Goal: Check status: Check status

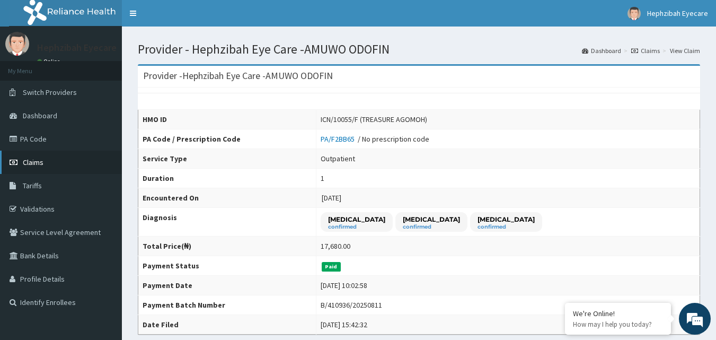
click at [36, 156] on link "Claims" at bounding box center [61, 162] width 122 height 23
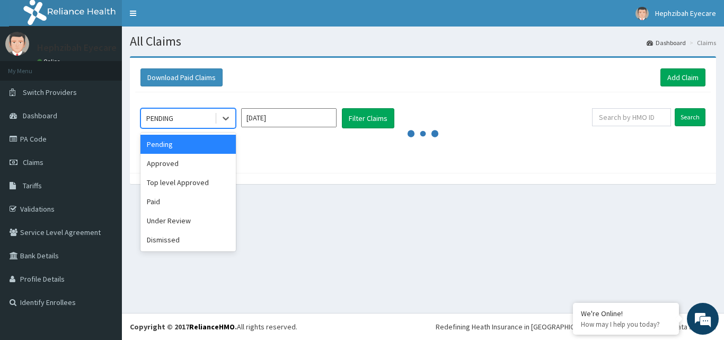
click at [200, 121] on div "PENDING" at bounding box center [178, 118] width 74 height 17
click at [172, 208] on div "Paid" at bounding box center [187, 201] width 95 height 19
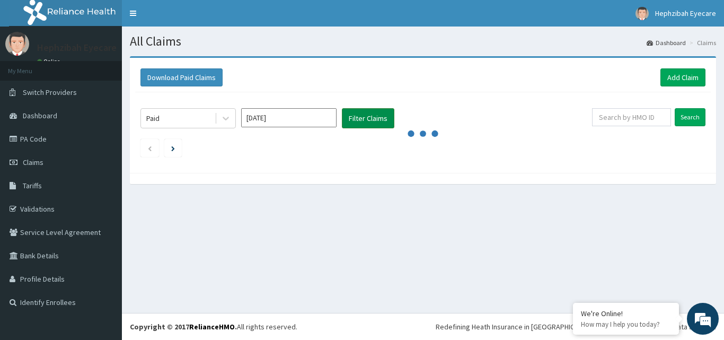
click at [355, 116] on button "Filter Claims" at bounding box center [368, 118] width 52 height 20
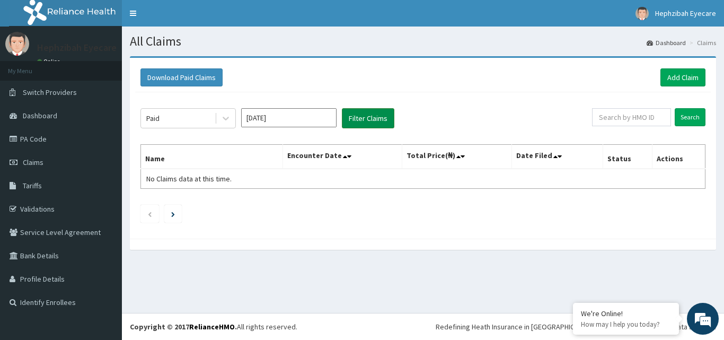
click at [355, 116] on button "Filter Claims" at bounding box center [368, 118] width 52 height 20
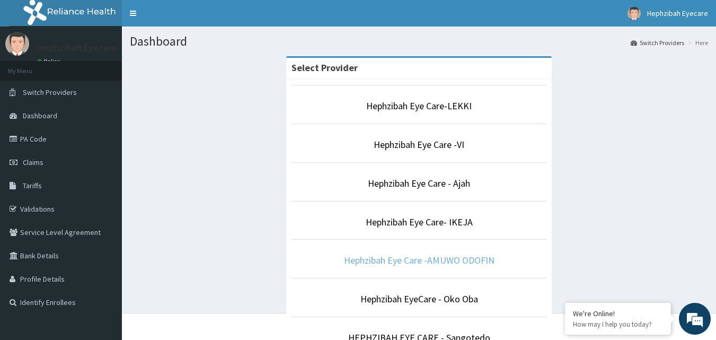
click at [419, 258] on link "Hephzibah Eye Care -AMUWO ODOFIN" at bounding box center [419, 260] width 151 height 12
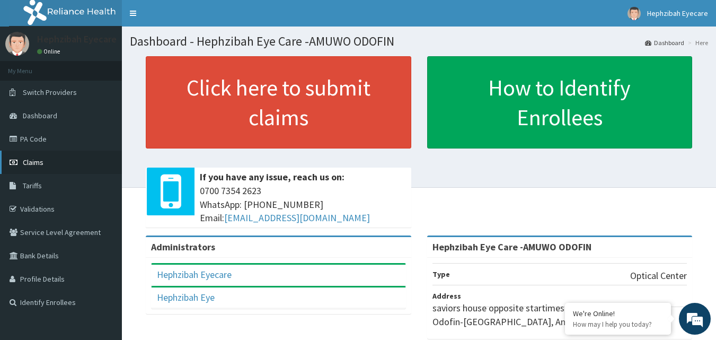
click at [38, 161] on span "Claims" at bounding box center [33, 162] width 21 height 10
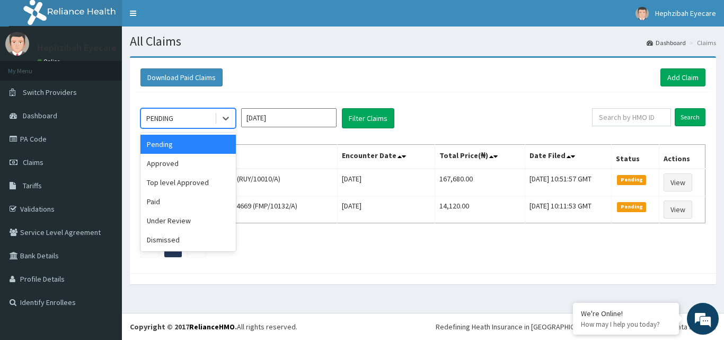
click at [173, 119] on div "PENDING" at bounding box center [159, 118] width 27 height 11
click at [165, 201] on div "Paid" at bounding box center [187, 201] width 95 height 19
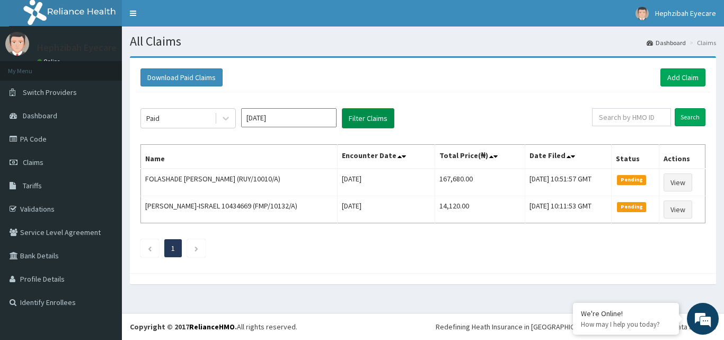
click at [357, 121] on button "Filter Claims" at bounding box center [368, 118] width 52 height 20
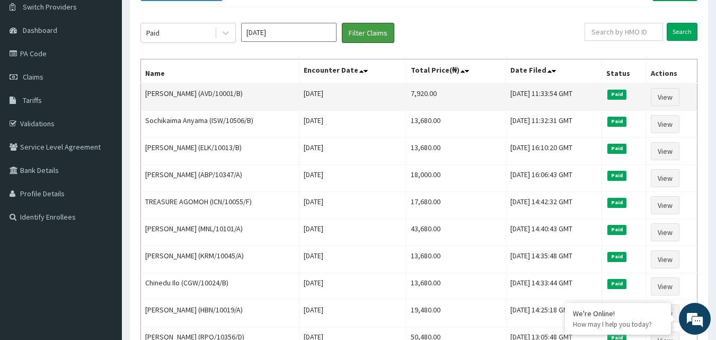
scroll to position [83, 0]
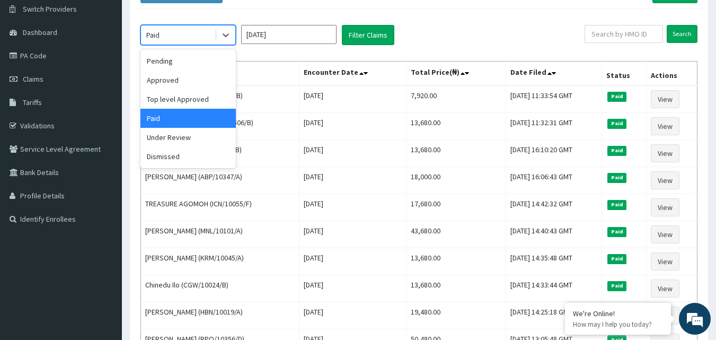
click at [188, 36] on div "Paid" at bounding box center [178, 35] width 74 height 17
click at [183, 60] on div "Pending" at bounding box center [187, 60] width 95 height 19
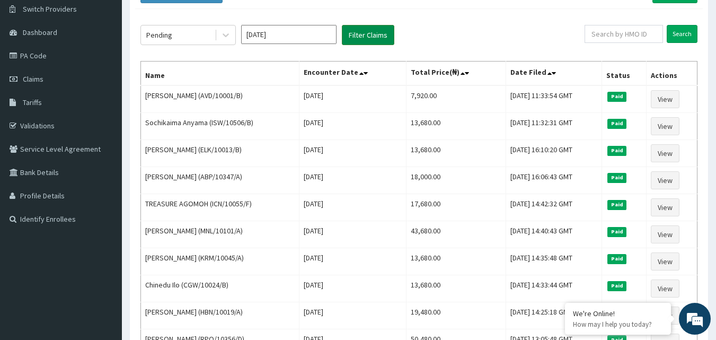
click at [359, 30] on button "Filter Claims" at bounding box center [368, 35] width 52 height 20
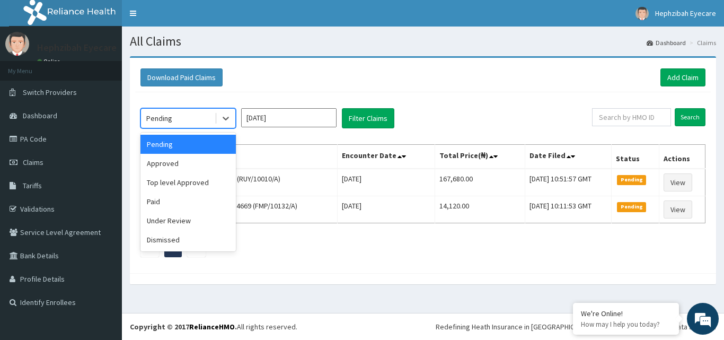
click at [204, 117] on div "Pending" at bounding box center [178, 118] width 74 height 17
click at [186, 199] on div "Paid" at bounding box center [187, 201] width 95 height 19
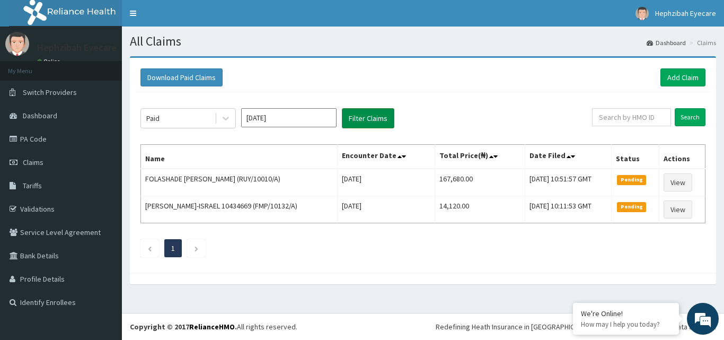
click at [356, 116] on button "Filter Claims" at bounding box center [368, 118] width 52 height 20
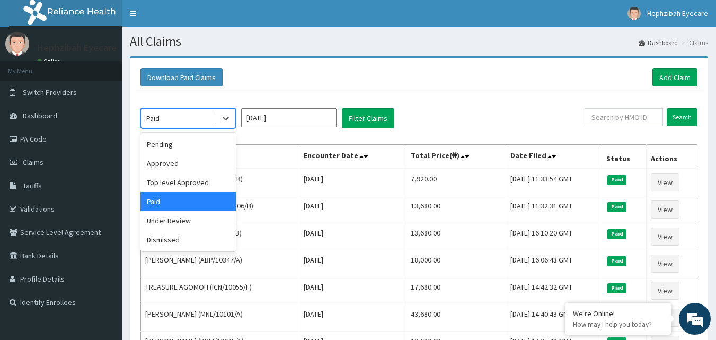
click at [187, 116] on div "Paid" at bounding box center [178, 118] width 74 height 17
click at [178, 178] on div "Top level Approved" at bounding box center [187, 182] width 95 height 19
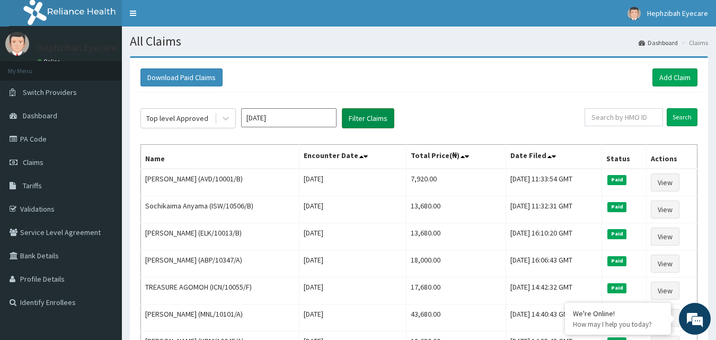
click at [355, 120] on button "Filter Claims" at bounding box center [368, 118] width 52 height 20
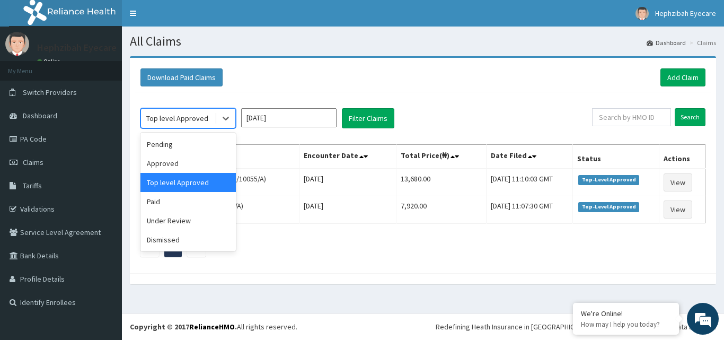
click at [187, 124] on div "Top level Approved" at bounding box center [177, 118] width 62 height 11
click at [182, 163] on div "Approved" at bounding box center [187, 163] width 95 height 19
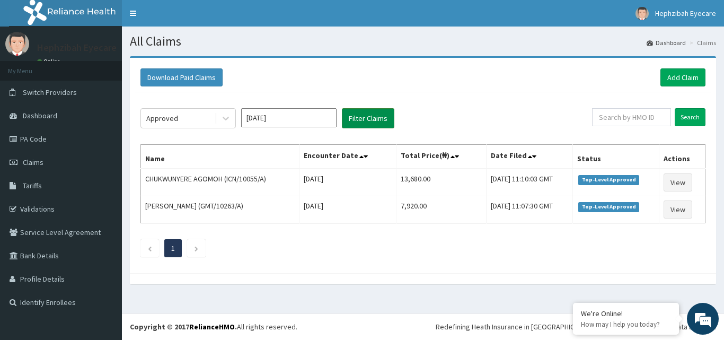
click at [362, 117] on button "Filter Claims" at bounding box center [368, 118] width 52 height 20
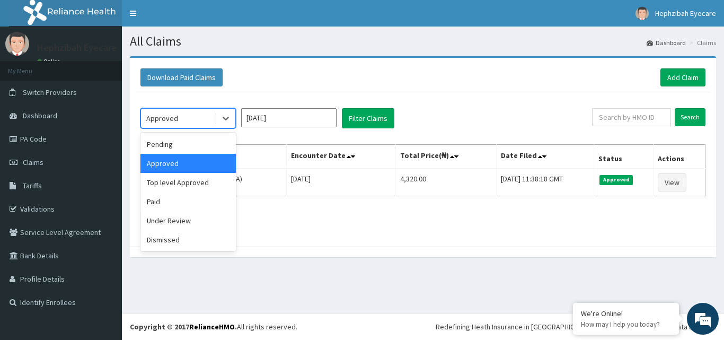
click at [212, 119] on div "Approved" at bounding box center [178, 118] width 74 height 17
click at [197, 142] on div "Pending" at bounding box center [187, 144] width 95 height 19
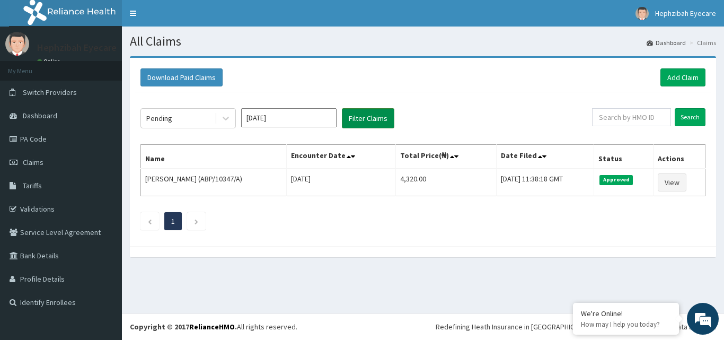
click at [364, 114] on button "Filter Claims" at bounding box center [368, 118] width 52 height 20
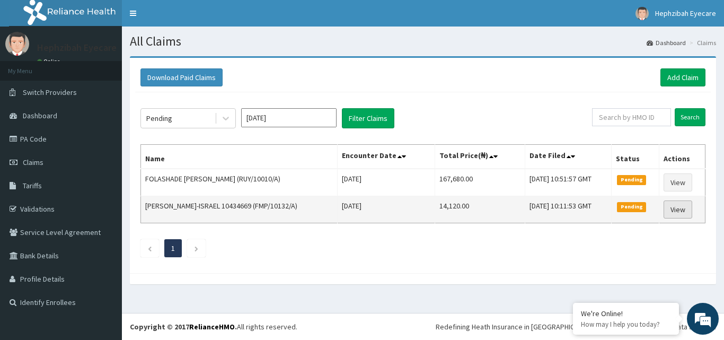
click at [677, 206] on link "View" at bounding box center [678, 209] width 29 height 18
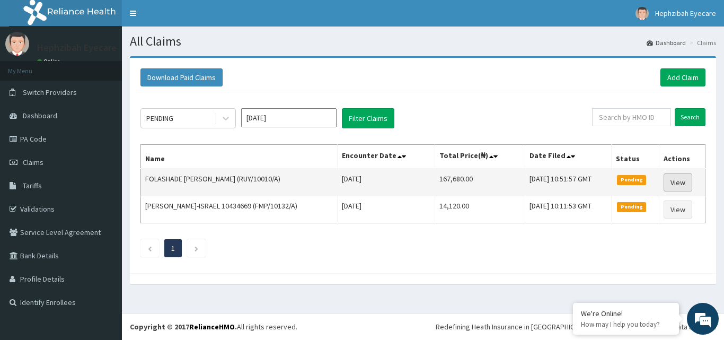
click at [677, 179] on link "View" at bounding box center [678, 182] width 29 height 18
